Goal: Communication & Community: Share content

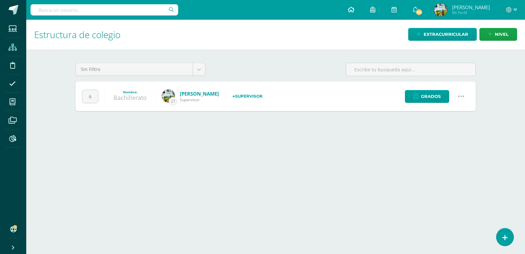
click at [355, 10] on icon at bounding box center [351, 10] width 7 height 6
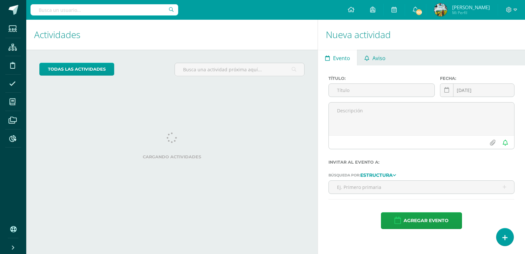
click at [377, 59] on span "Aviso" at bounding box center [379, 58] width 13 height 16
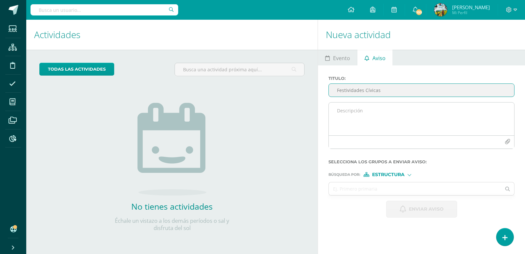
type input "Festividades Cívicas"
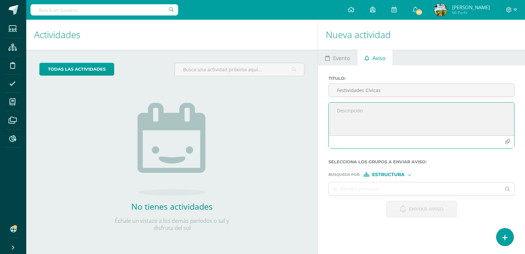
click at [373, 114] on textarea at bounding box center [421, 118] width 185 height 33
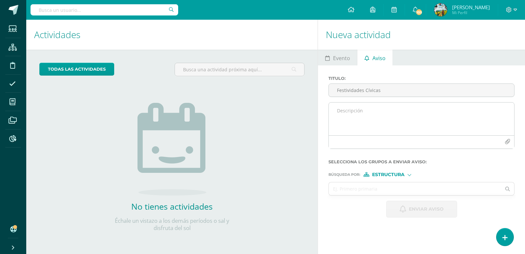
click at [351, 114] on textarea at bounding box center [421, 118] width 185 height 33
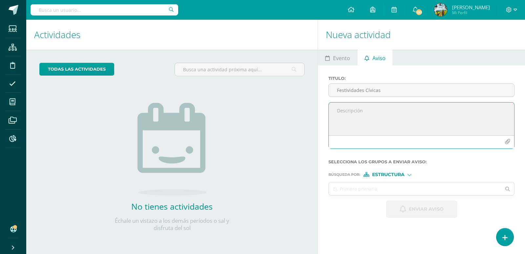
paste textarea "Buen día, compartimos Circular de Coordinación Académica 2-2025. Fraternalmente,"
drag, startPoint x: 388, startPoint y: 110, endPoint x: 422, endPoint y: 113, distance: 33.3
click at [388, 110] on textarea "Buen día, compartimos Circular de Coordinación Académica 2-2025. Fraternalmente," at bounding box center [421, 118] width 185 height 33
click at [506, 141] on icon "button" at bounding box center [508, 142] width 6 height 6
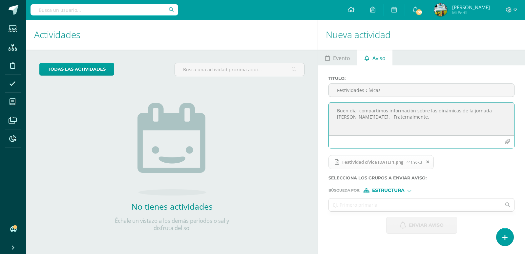
click at [438, 109] on textarea "Buen día, compartimos información sobre las dinámicas de la jornada escolar del…" at bounding box center [421, 118] width 185 height 33
click at [457, 109] on textarea "Buen día, compartimos información sobre las dinámicas de la jornada escolar del…" at bounding box center [421, 118] width 185 height 33
type textarea "Buen día, compartimos información sobre las dinámicas cívicas de la jornada esc…"
click at [374, 204] on input "text" at bounding box center [415, 204] width 172 height 13
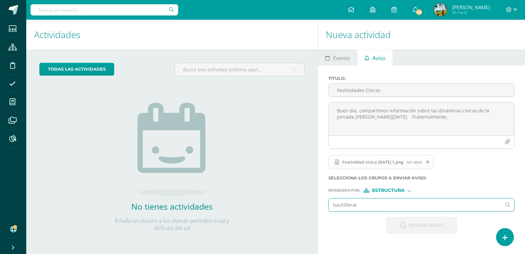
type input "bachillerato"
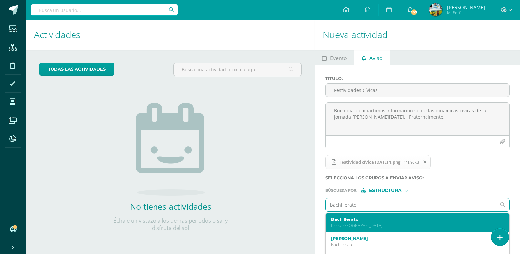
click at [367, 223] on p "Liceo Guatemala" at bounding box center [413, 226] width 165 height 6
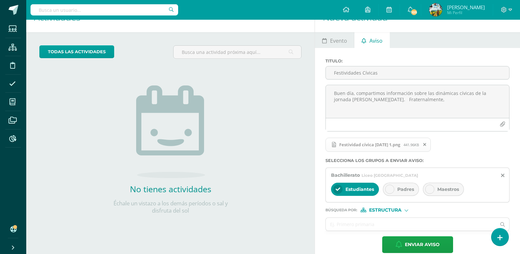
scroll to position [27, 0]
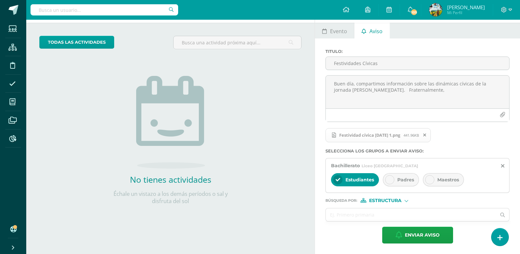
click at [405, 176] on div "Padres" at bounding box center [401, 179] width 36 height 13
click at [436, 182] on div "Maestros" at bounding box center [443, 179] width 41 height 13
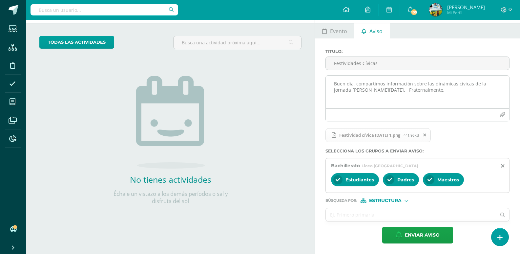
click at [343, 90] on textarea "Buen día, compartimos información sobre las dinámicas cívicas de la jornada esc…" at bounding box center [418, 92] width 184 height 33
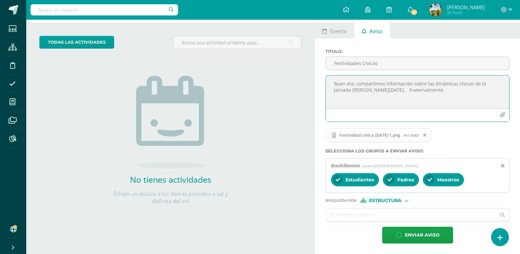
click at [343, 90] on textarea "Buen día, compartimos información sobre las dinámicas cívicas de la jornada esc…" at bounding box center [418, 92] width 184 height 33
click at [417, 83] on textarea "Buen día, compartimos información sobre las dinámicas cívicas de la jornada del…" at bounding box center [418, 92] width 184 height 33
click at [478, 82] on textarea "Buen día, compartimos información acerca de las dinámicas cívicas de la jornada…" at bounding box center [418, 92] width 184 height 33
click at [399, 91] on textarea "Buen día, compartimos información acerca de las dinámicas cívicas correspondien…" at bounding box center [418, 92] width 184 height 33
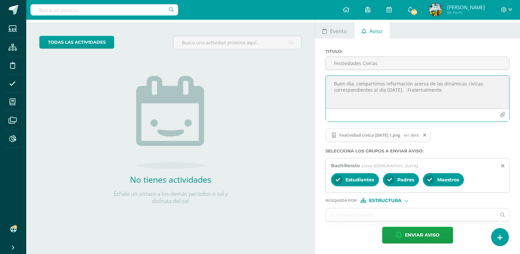
drag, startPoint x: 334, startPoint y: 83, endPoint x: 488, endPoint y: 93, distance: 154.3
click at [488, 93] on textarea "Buen día, compartimos información acerca de las dinámicas cívicas correspondien…" at bounding box center [418, 92] width 184 height 33
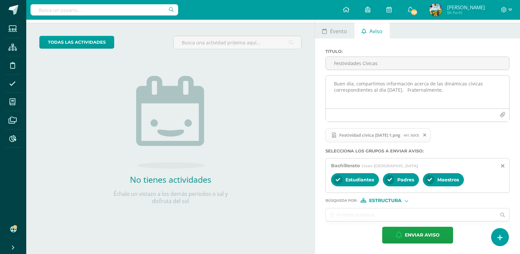
click at [374, 82] on textarea "Buen día, compartimos información acerca de las dinámicas cívicas correspondien…" at bounding box center [418, 92] width 184 height 33
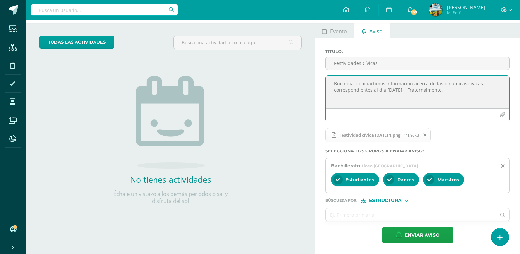
drag, startPoint x: 356, startPoint y: 84, endPoint x: 441, endPoint y: 89, distance: 85.5
click at [441, 89] on textarea "Buen día, compartimos información acerca de las dinámicas cívicas correspondien…" at bounding box center [418, 92] width 184 height 33
paste textarea "Compartimos con ustedes la información relacionada con las dinámicas cívicas pr…"
drag, startPoint x: 358, startPoint y: 82, endPoint x: 375, endPoint y: 92, distance: 19.4
click at [358, 82] on textarea "Buen día, Compartimos con ustedes la información relacionada con las dinámicas …" at bounding box center [418, 92] width 184 height 33
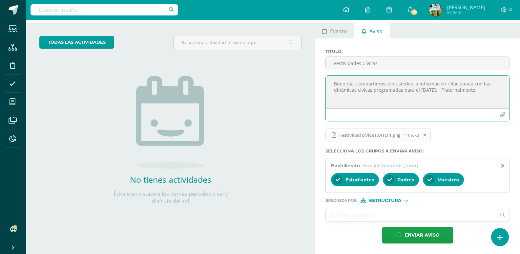
click at [386, 83] on textarea "Buen día, compartimos con ustedes la información relacionada con las dinámicas …" at bounding box center [418, 92] width 184 height 33
type textarea "Buen día, compartimos la información relacionada con las dinámicas cívicas prog…"
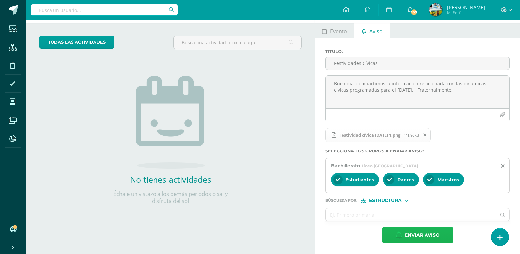
click at [419, 236] on span "Enviar aviso" at bounding box center [422, 235] width 35 height 16
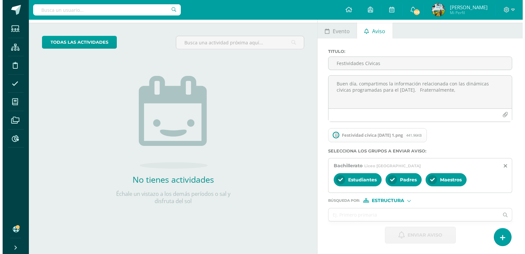
scroll to position [0, 0]
